Goal: Information Seeking & Learning: Learn about a topic

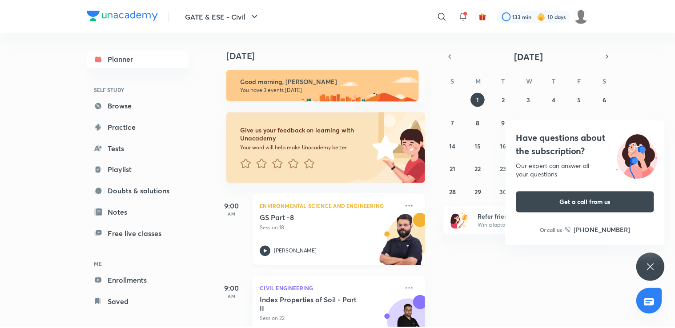
scroll to position [117, 0]
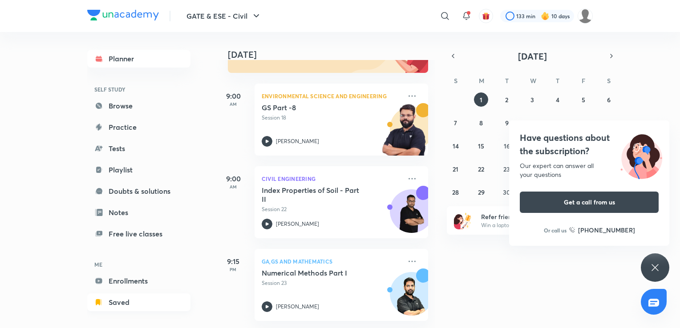
click at [134, 299] on link "Saved" at bounding box center [138, 303] width 103 height 18
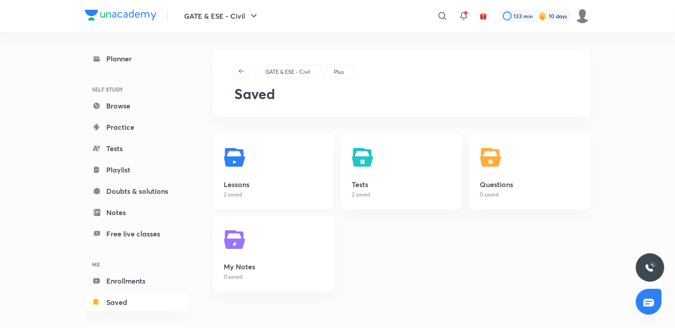
click at [269, 187] on h5 "Lessons" at bounding box center [274, 184] width 100 height 11
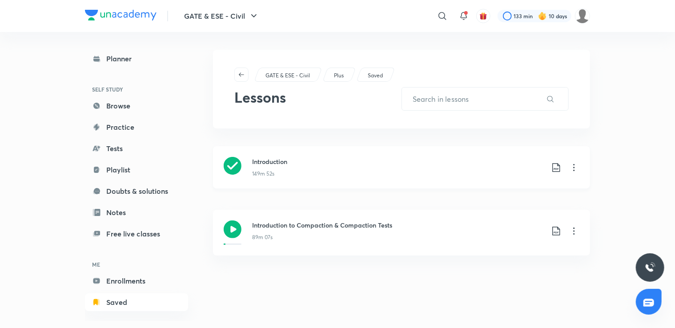
click at [571, 173] on div "Introduction 149m 52s" at bounding box center [415, 167] width 327 height 21
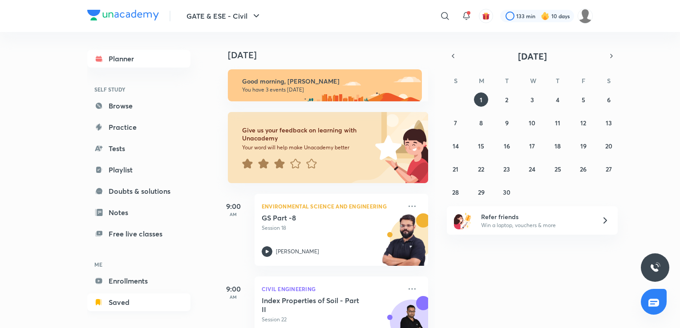
click at [109, 305] on link "Saved" at bounding box center [138, 303] width 103 height 18
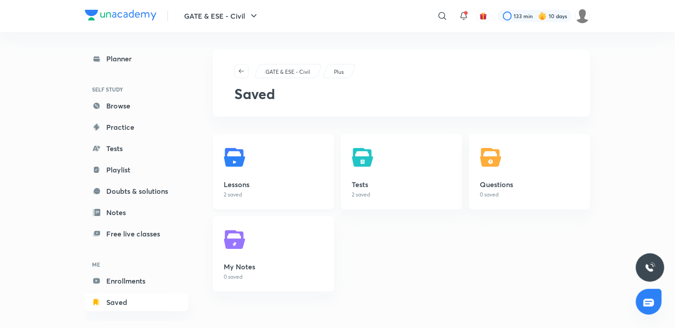
click at [245, 189] on h5 "Lessons" at bounding box center [274, 184] width 100 height 11
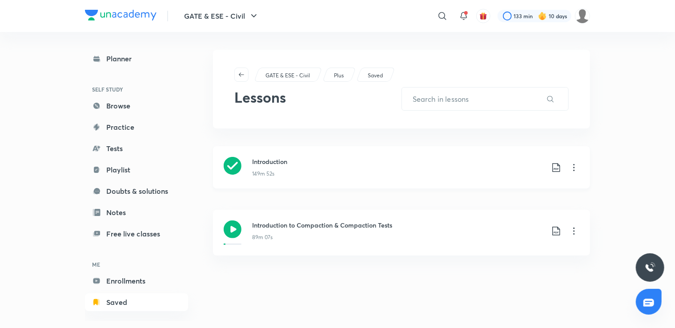
click at [573, 169] on icon at bounding box center [574, 167] width 11 height 11
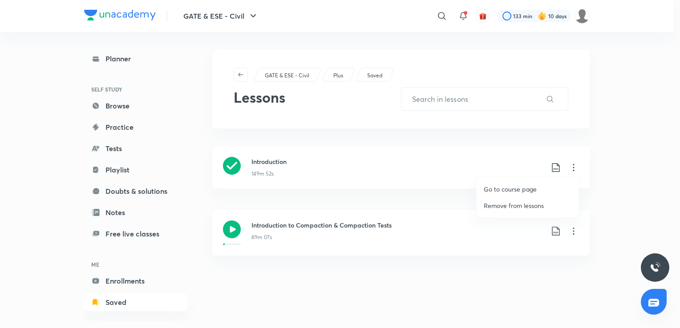
click at [501, 191] on p "Go to course page" at bounding box center [509, 189] width 53 height 9
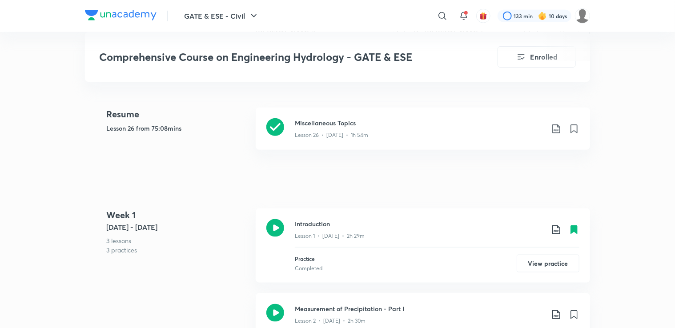
scroll to position [414, 0]
click at [557, 126] on icon at bounding box center [556, 130] width 8 height 9
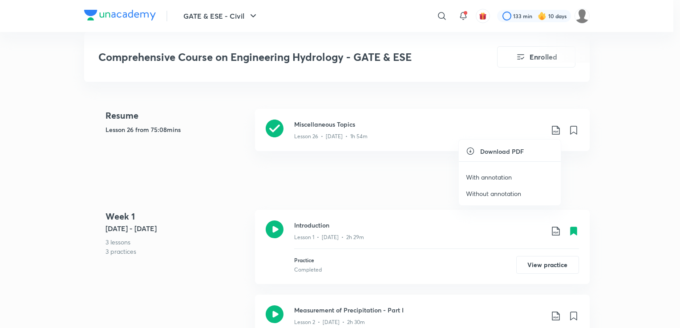
click at [495, 175] on p "With annotation" at bounding box center [489, 177] width 46 height 9
